Goal: Task Accomplishment & Management: Manage account settings

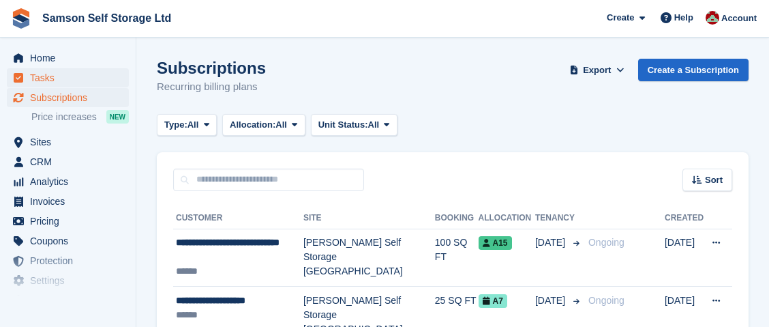
scroll to position [131, 0]
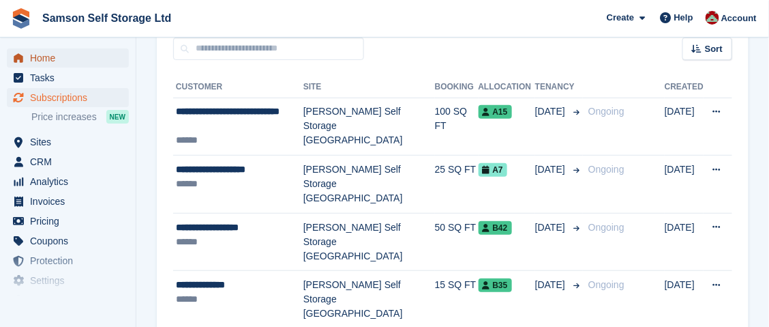
click at [65, 63] on span "Home" at bounding box center [71, 57] width 82 height 19
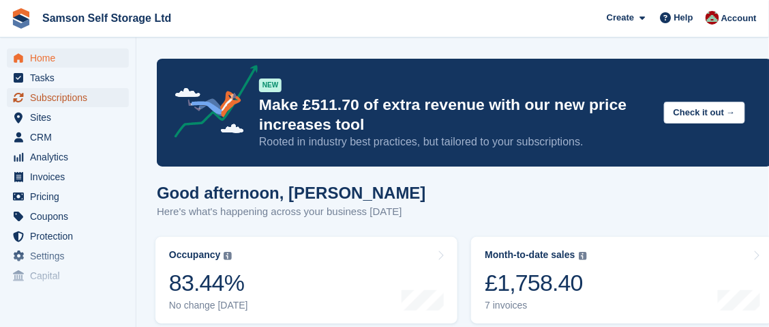
click at [68, 100] on span "Subscriptions" at bounding box center [71, 97] width 82 height 19
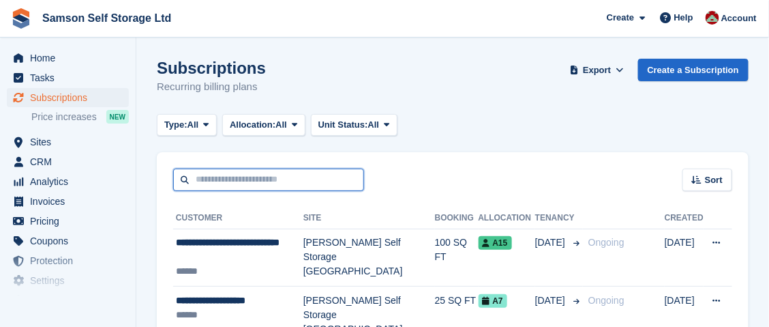
click at [228, 183] on input "text" at bounding box center [268, 179] width 191 height 22
type input "*****"
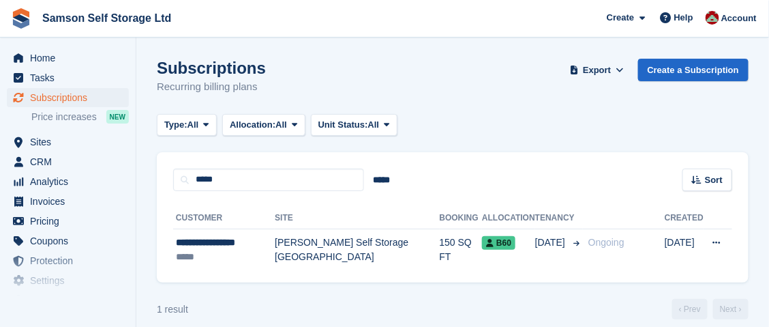
click at [422, 89] on div "Subscriptions Recurring billing plans Export Export Subscriptions Export a CSV …" at bounding box center [453, 85] width 592 height 52
